Goal: Transaction & Acquisition: Obtain resource

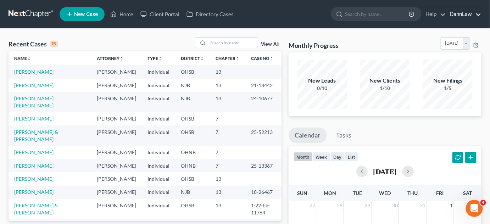
click at [474, 14] on link "DannLaw" at bounding box center [463, 14] width 35 height 13
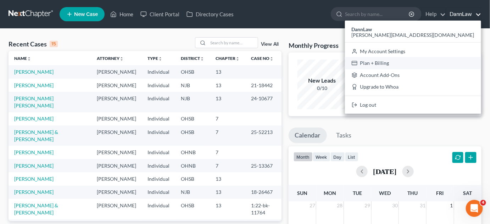
click at [440, 64] on link "Plan + Billing" at bounding box center [413, 63] width 136 height 12
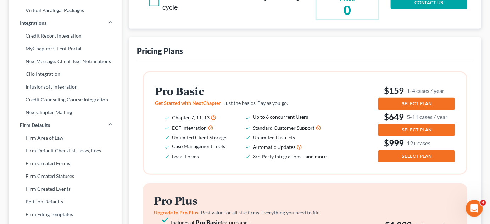
scroll to position [152, 0]
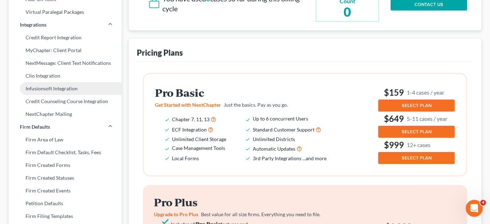
click at [67, 90] on link "Infusionsoft Integration" at bounding box center [65, 88] width 113 height 13
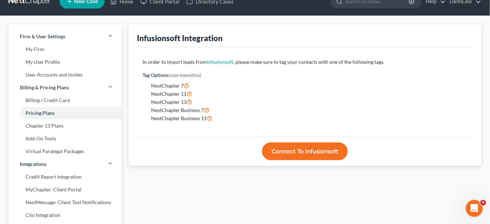
scroll to position [51, 0]
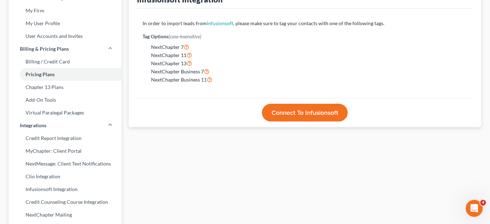
click at [138, 166] on div "Infusionsoft Integration In order to import leads from Infusionsoft , please ma…" at bounding box center [305, 219] width 360 height 466
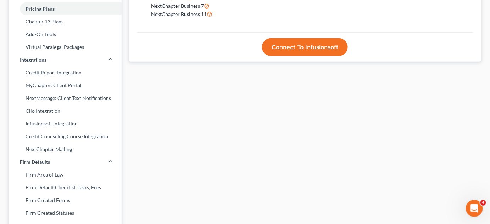
scroll to position [116, 0]
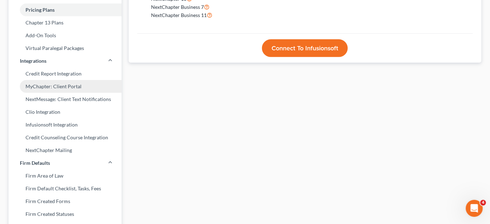
click at [58, 89] on link "MyChapter: Client Portal" at bounding box center [65, 86] width 113 height 13
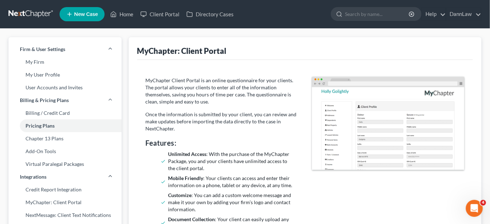
click at [140, 60] on div "MyChapter Client Portal is an online questionnaire for your clients. The portal…" at bounding box center [305, 192] width 336 height 265
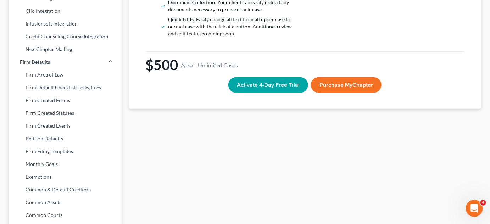
scroll to position [219, 0]
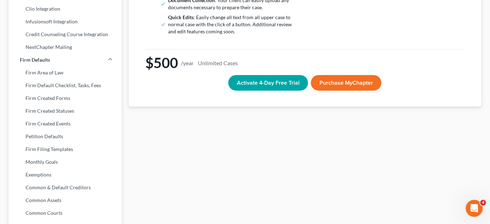
click at [321, 190] on div "MyChapter: Client Portal MyChapter Client Portal is an online questionnaire for…" at bounding box center [305, 51] width 360 height 466
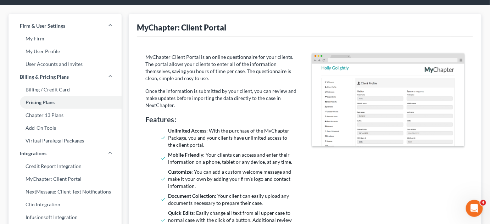
scroll to position [0, 0]
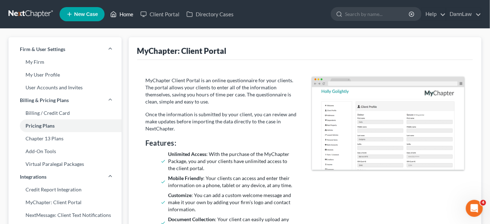
click at [127, 16] on link "Home" at bounding box center [122, 14] width 30 height 13
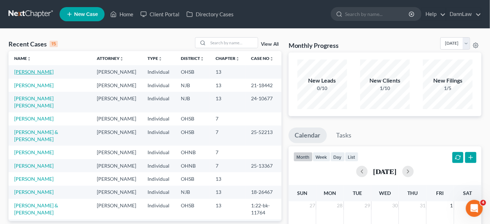
click at [35, 73] on link "[PERSON_NAME]" at bounding box center [33, 72] width 39 height 6
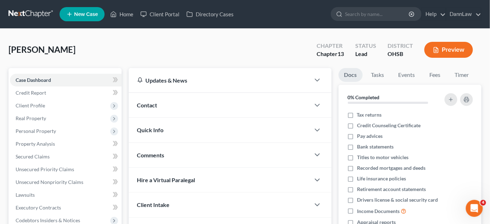
scroll to position [165, 0]
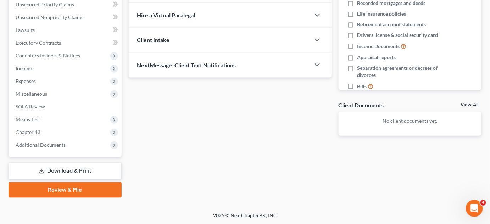
click at [58, 167] on link "Download & Print" at bounding box center [65, 171] width 113 height 17
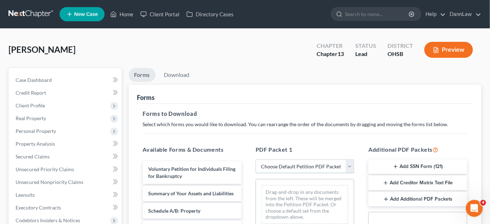
click at [287, 165] on select "Choose Default Petition PDF Packet Complete Bankruptcy Petition (all forms and …" at bounding box center [305, 166] width 99 height 14
select select "0"
click at [256, 159] on select "Choose Default Petition PDF Packet Complete Bankruptcy Petition (all forms and …" at bounding box center [305, 166] width 99 height 14
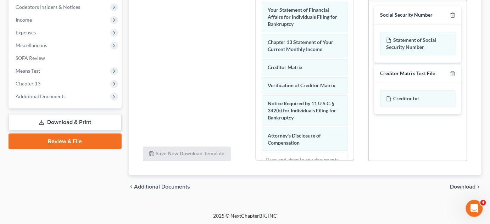
scroll to position [273, 0]
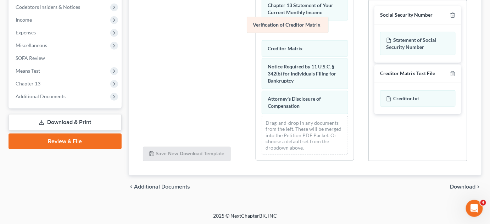
drag, startPoint x: 291, startPoint y: 47, endPoint x: 276, endPoint y: 23, distance: 27.8
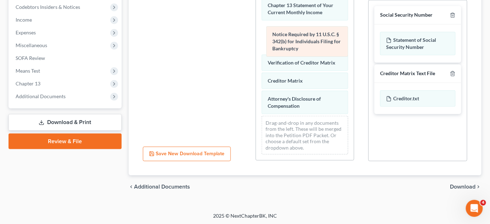
drag, startPoint x: 298, startPoint y: 78, endPoint x: 302, endPoint y: 46, distance: 32.2
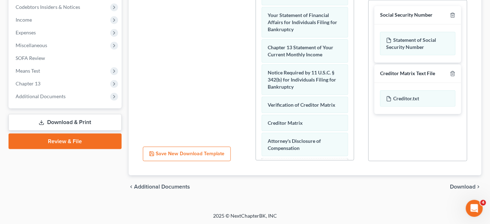
scroll to position [210, 0]
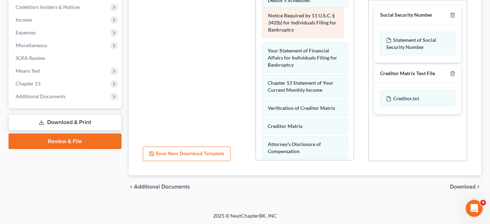
drag, startPoint x: 324, startPoint y: 104, endPoint x: 324, endPoint y: 26, distance: 77.6
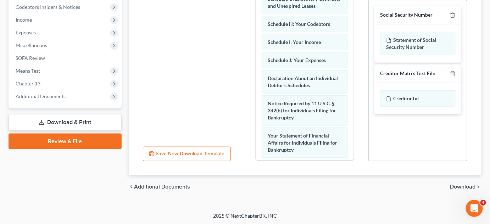
scroll to position [124, 0]
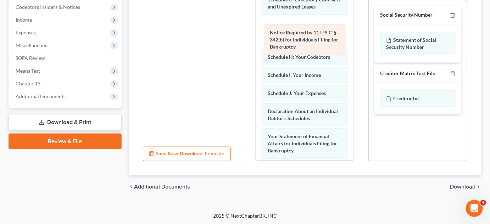
drag, startPoint x: 320, startPoint y: 129, endPoint x: 322, endPoint y: 40, distance: 89.7
click at [322, 40] on div "Notice Required by 11 U.S.C. § 342(b) for Individuals Filing for Bankruptcy Vol…" at bounding box center [305, 66] width 98 height 449
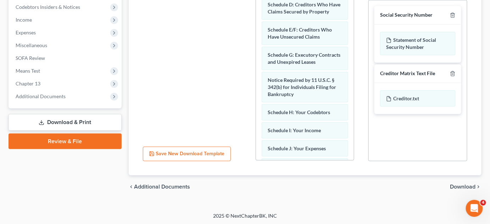
scroll to position [68, 0]
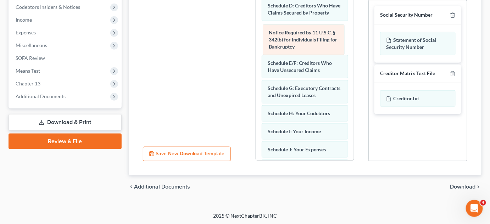
drag, startPoint x: 314, startPoint y: 105, endPoint x: 315, endPoint y: 37, distance: 67.7
click at [315, 37] on div "Notice Required by 11 U.S.C. § 342(b) for Individuals Filing for Bankruptcy Vol…" at bounding box center [305, 122] width 98 height 449
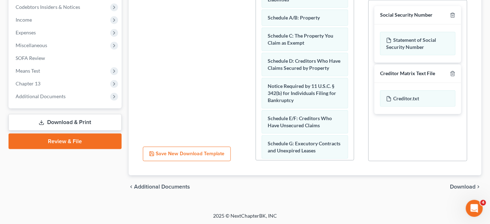
scroll to position [0, 0]
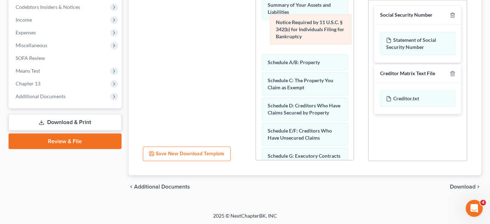
drag, startPoint x: 311, startPoint y: 120, endPoint x: 319, endPoint y: 33, distance: 88.3
click at [319, 33] on div "Notice Required by 11 U.S.C. § 342(b) for Individuals Filing for Bankruptcy Vol…" at bounding box center [305, 190] width 98 height 449
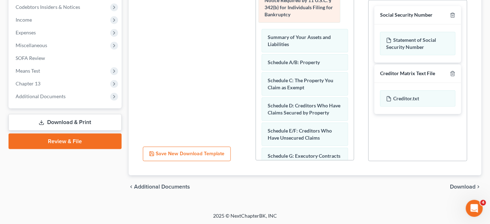
drag, startPoint x: 323, startPoint y: 42, endPoint x: 320, endPoint y: 5, distance: 36.6
click at [320, 5] on div "Notice Required by 11 U.S.C. § 342(b) for Individuals Filing for Bankruptcy Vol…" at bounding box center [305, 190] width 98 height 449
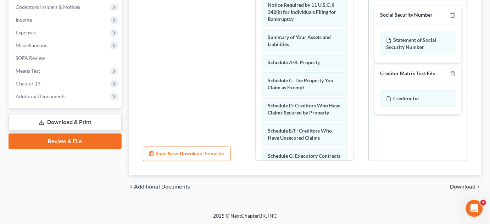
click at [459, 184] on span "Download" at bounding box center [463, 187] width 26 height 6
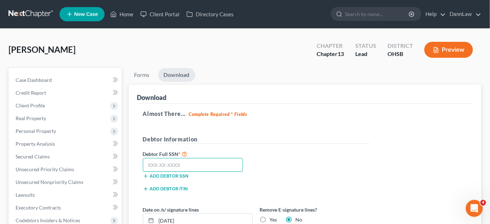
click at [210, 164] on input "text" at bounding box center [193, 165] width 100 height 14
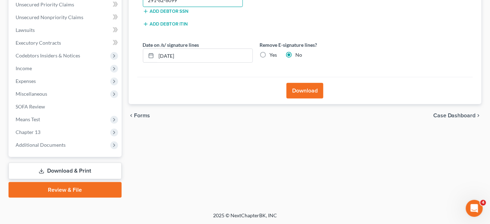
type input "291-82-8099"
click at [301, 93] on button "Download" at bounding box center [304, 91] width 37 height 16
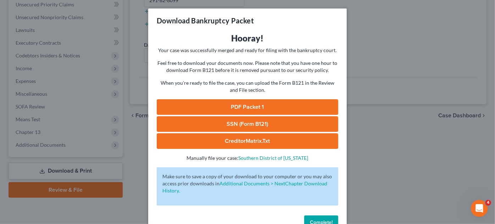
click at [298, 102] on link "PDF Packet 1" at bounding box center [247, 107] width 181 height 16
click at [242, 124] on link "SSN (Form B121)" at bounding box center [247, 124] width 181 height 16
click at [238, 138] on link "CreditorMatrix.txt" at bounding box center [247, 141] width 181 height 16
click at [310, 221] on span "Complete!" at bounding box center [321, 222] width 23 height 6
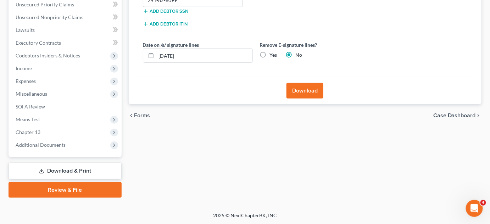
click at [145, 186] on div "Forms Download Forms Forms to Download Select which forms you would like to dow…" at bounding box center [305, 50] width 360 height 294
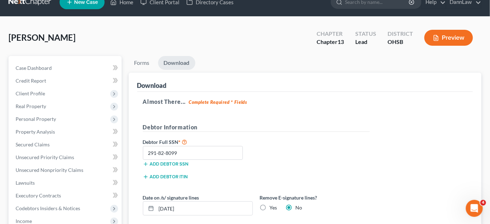
scroll to position [0, 0]
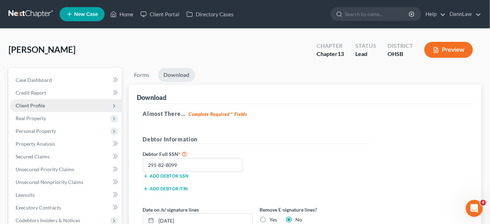
click at [31, 108] on span "Client Profile" at bounding box center [66, 105] width 112 height 13
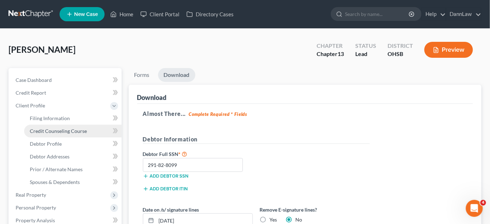
click at [40, 132] on span "Credit Counseling Course" at bounding box center [58, 131] width 57 height 6
